Goal: Task Accomplishment & Management: Use online tool/utility

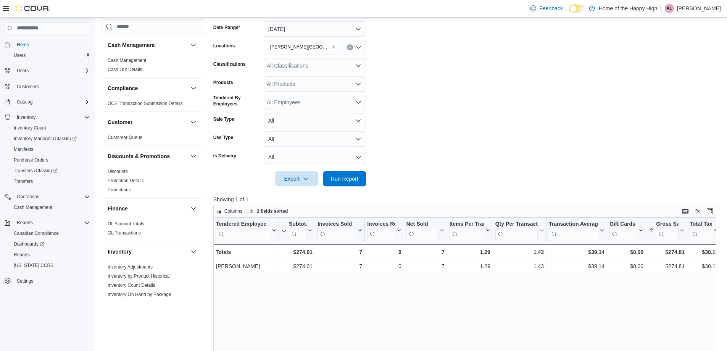
scroll to position [382, 0]
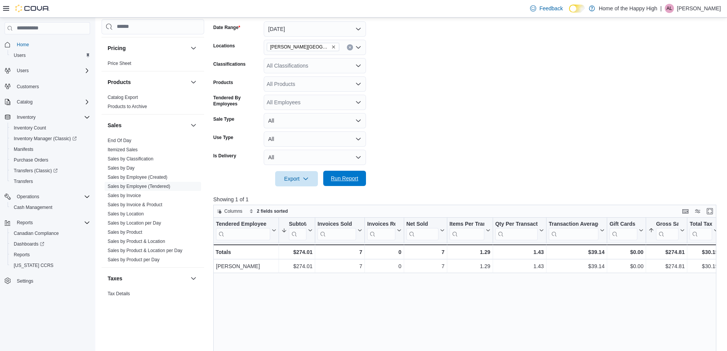
click at [351, 182] on span "Run Report" at bounding box center [345, 178] width 34 height 15
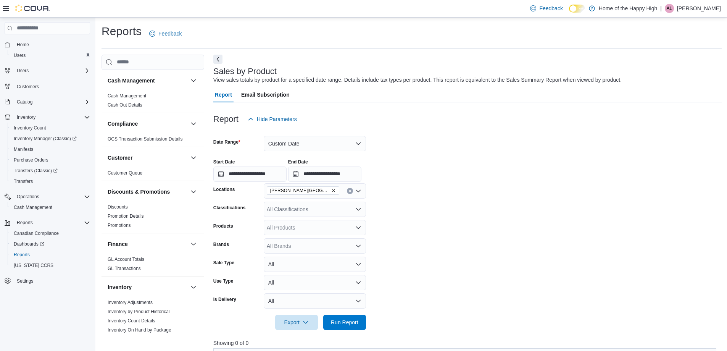
scroll to position [76, 0]
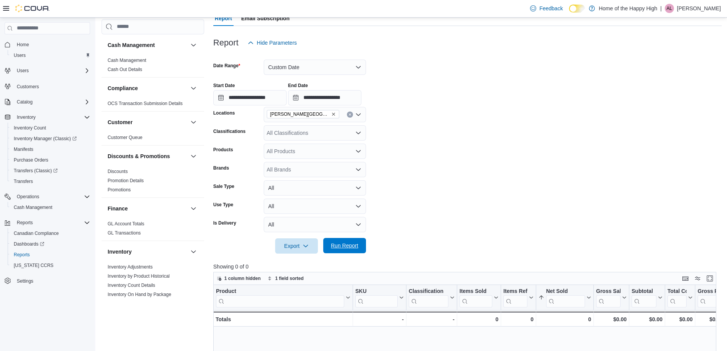
click at [338, 244] on span "Run Report" at bounding box center [344, 246] width 27 height 8
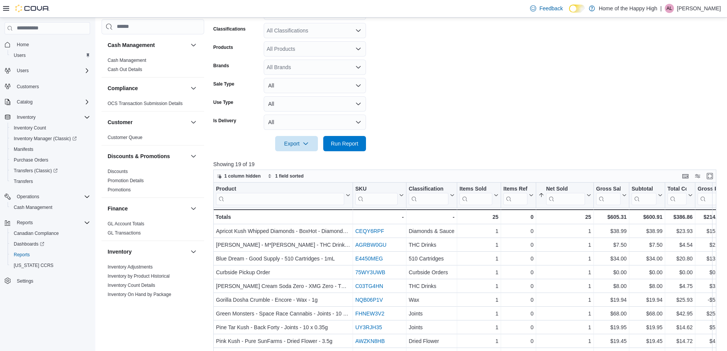
scroll to position [115, 0]
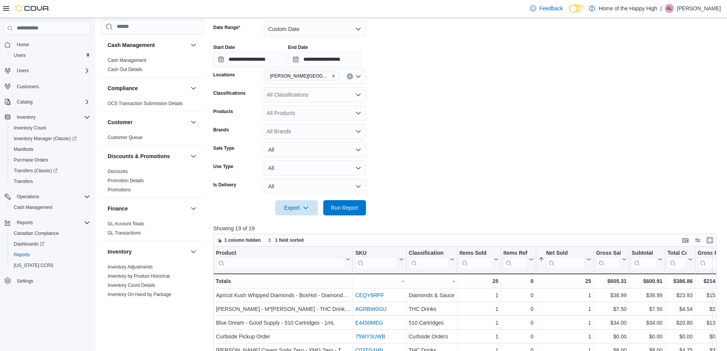
click at [333, 94] on div "All Classifications" at bounding box center [315, 94] width 102 height 15
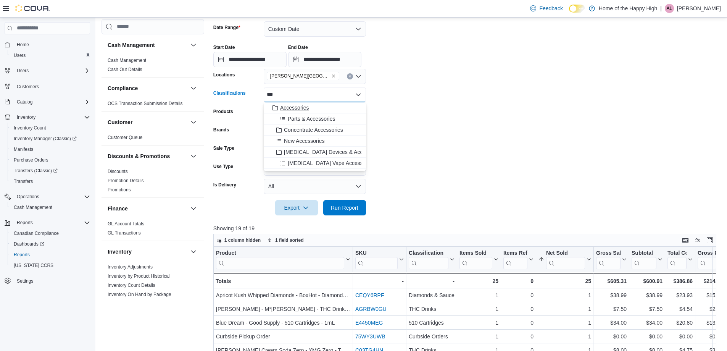
type input "***"
click at [330, 104] on div "Accessories" at bounding box center [314, 108] width 93 height 8
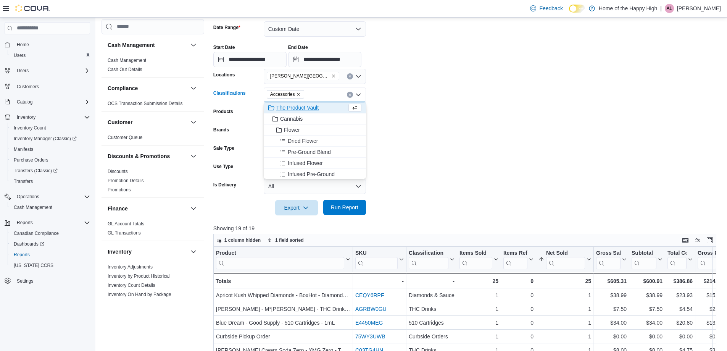
click at [334, 207] on span "Run Report" at bounding box center [344, 207] width 27 height 8
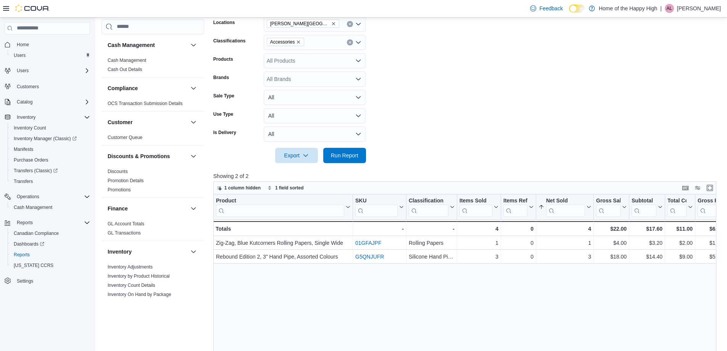
scroll to position [191, 0]
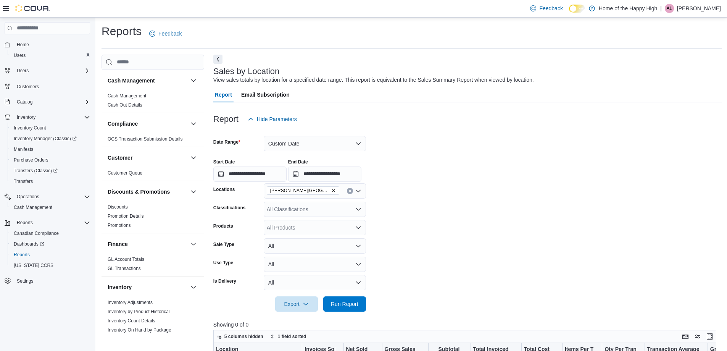
scroll to position [115, 0]
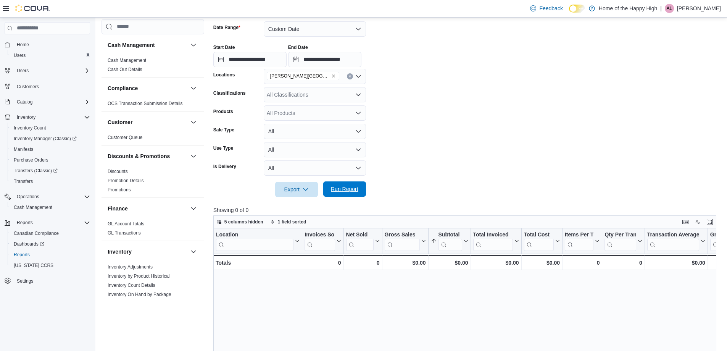
click at [351, 186] on span "Run Report" at bounding box center [344, 189] width 27 height 8
